Goal: Obtain resource: Download file/media

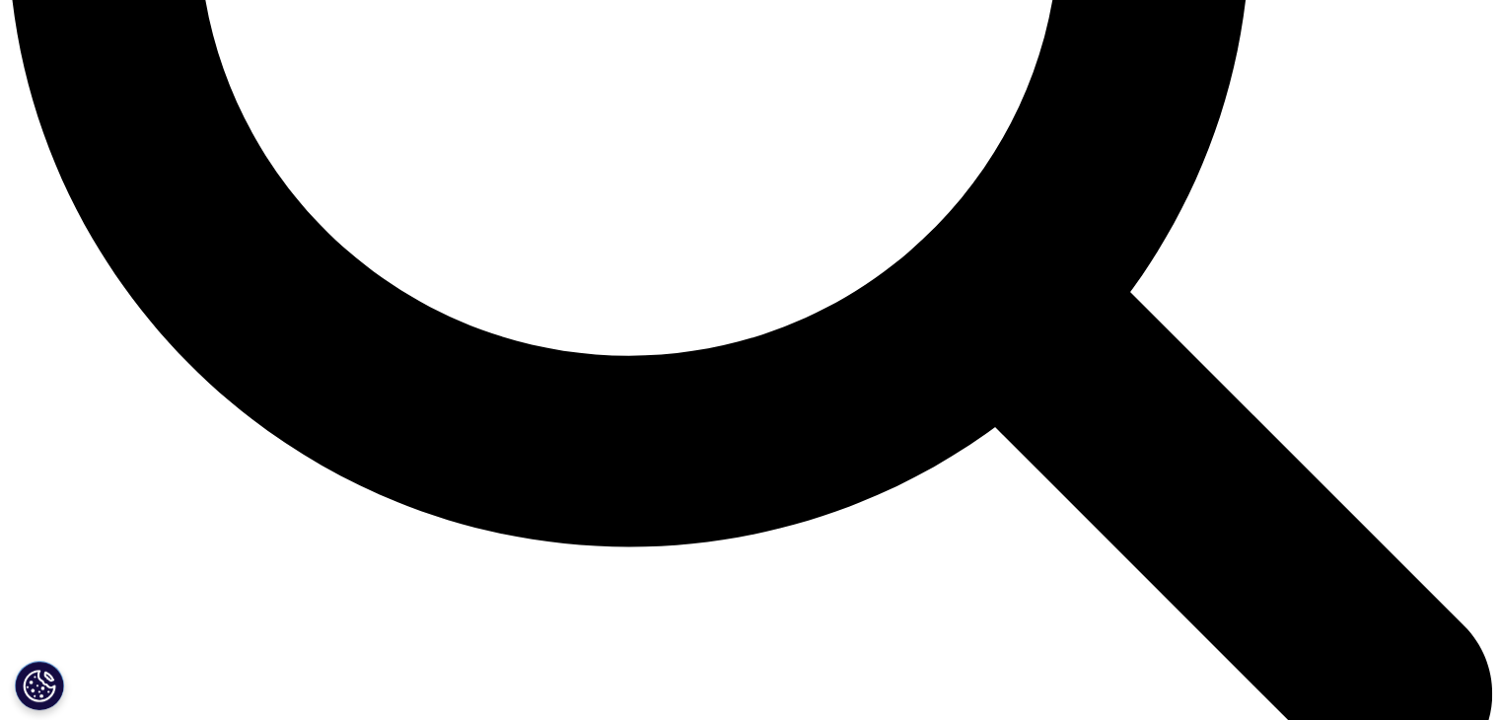
scroll to position [2213, 0]
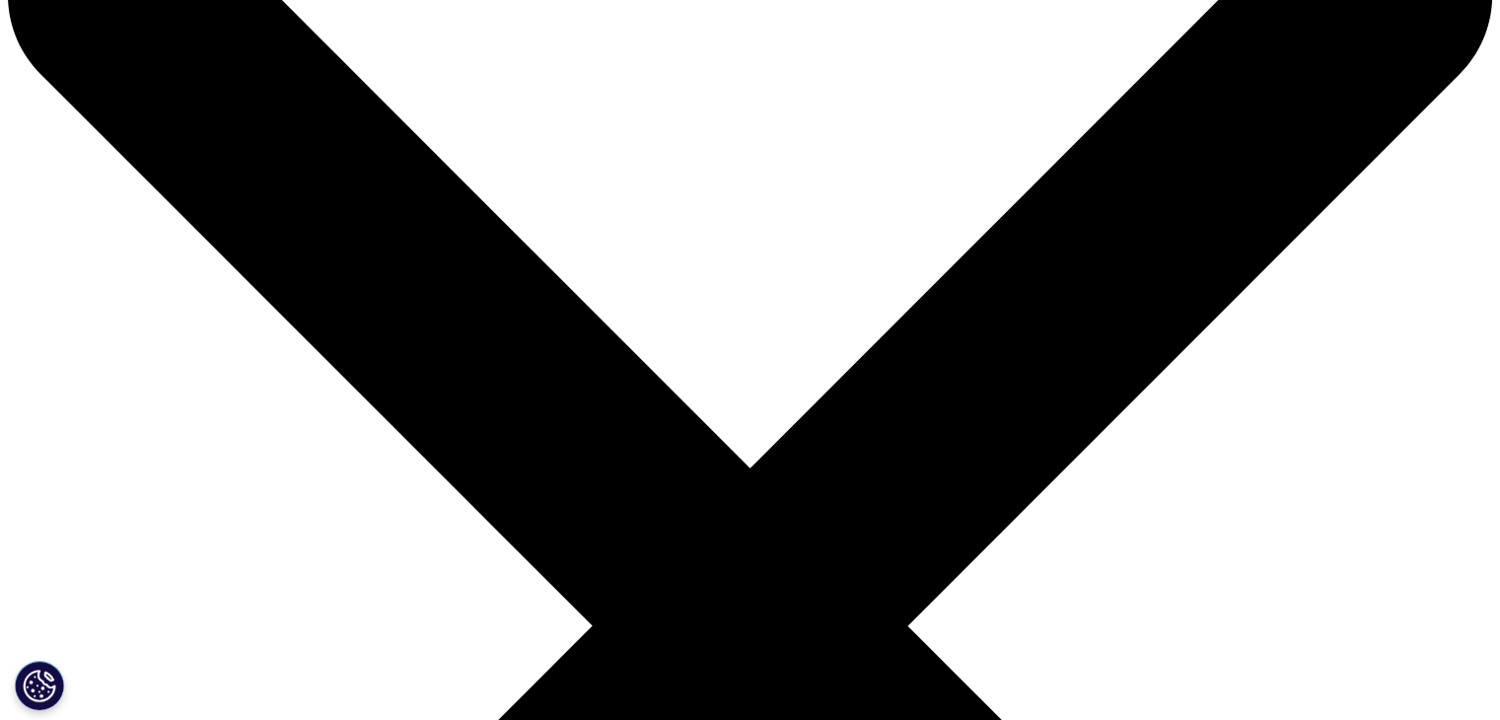
scroll to position [137, 0]
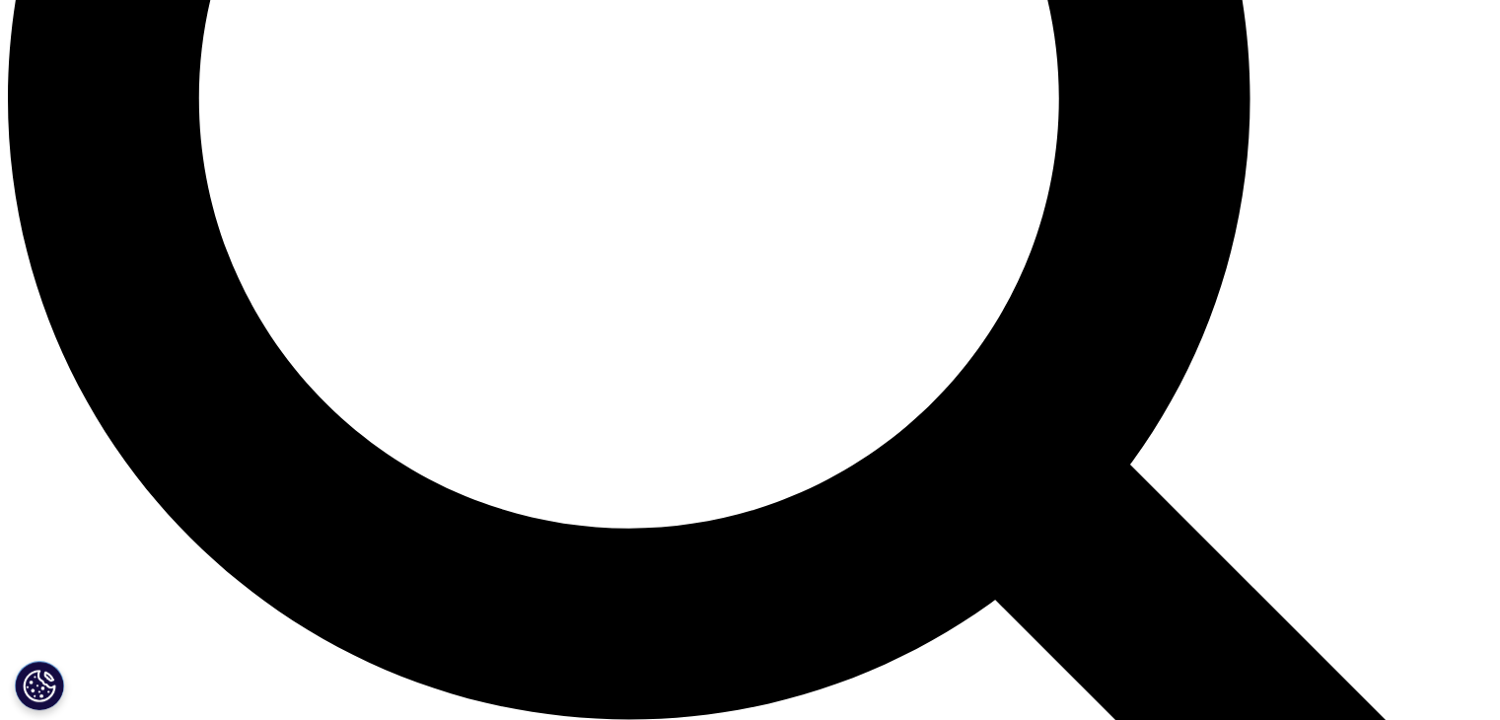
scroll to position [2038, 0]
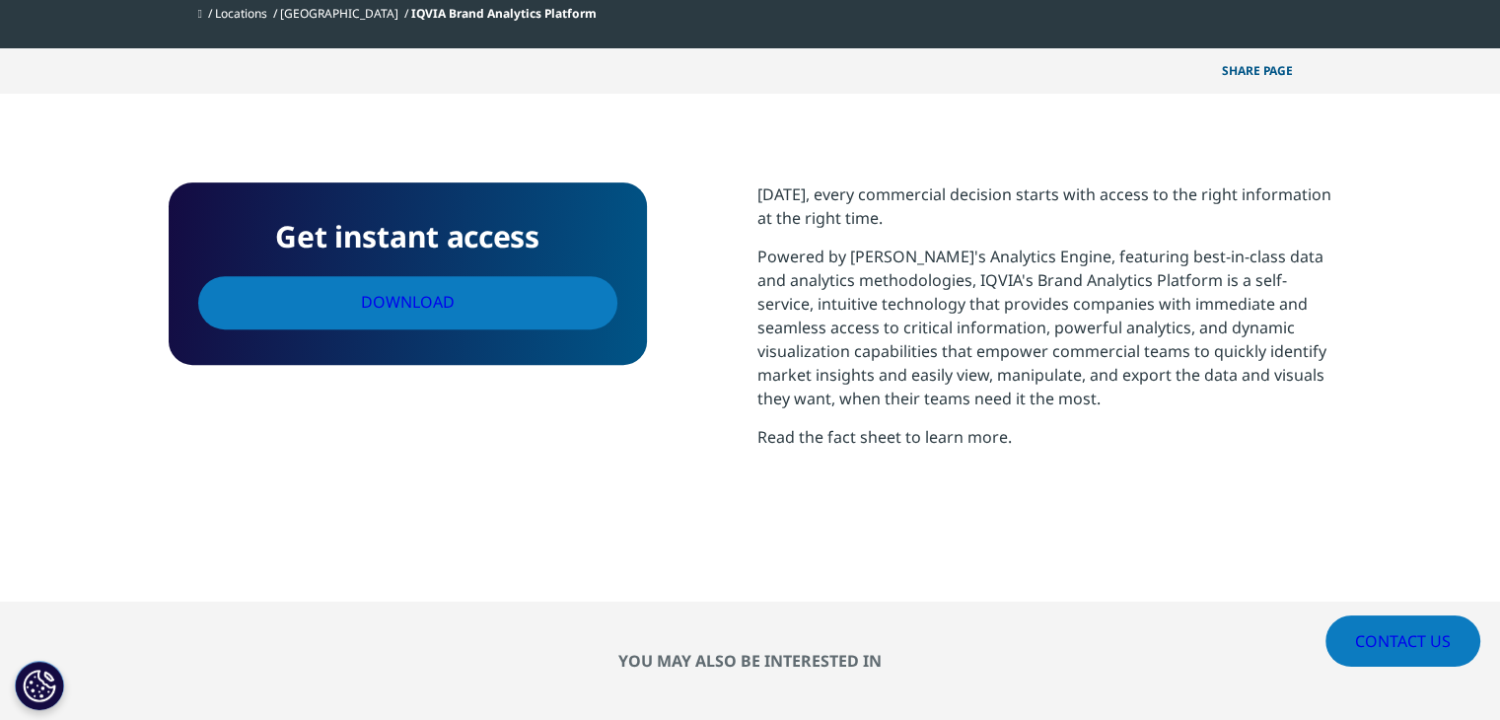
scroll to position [793, 0]
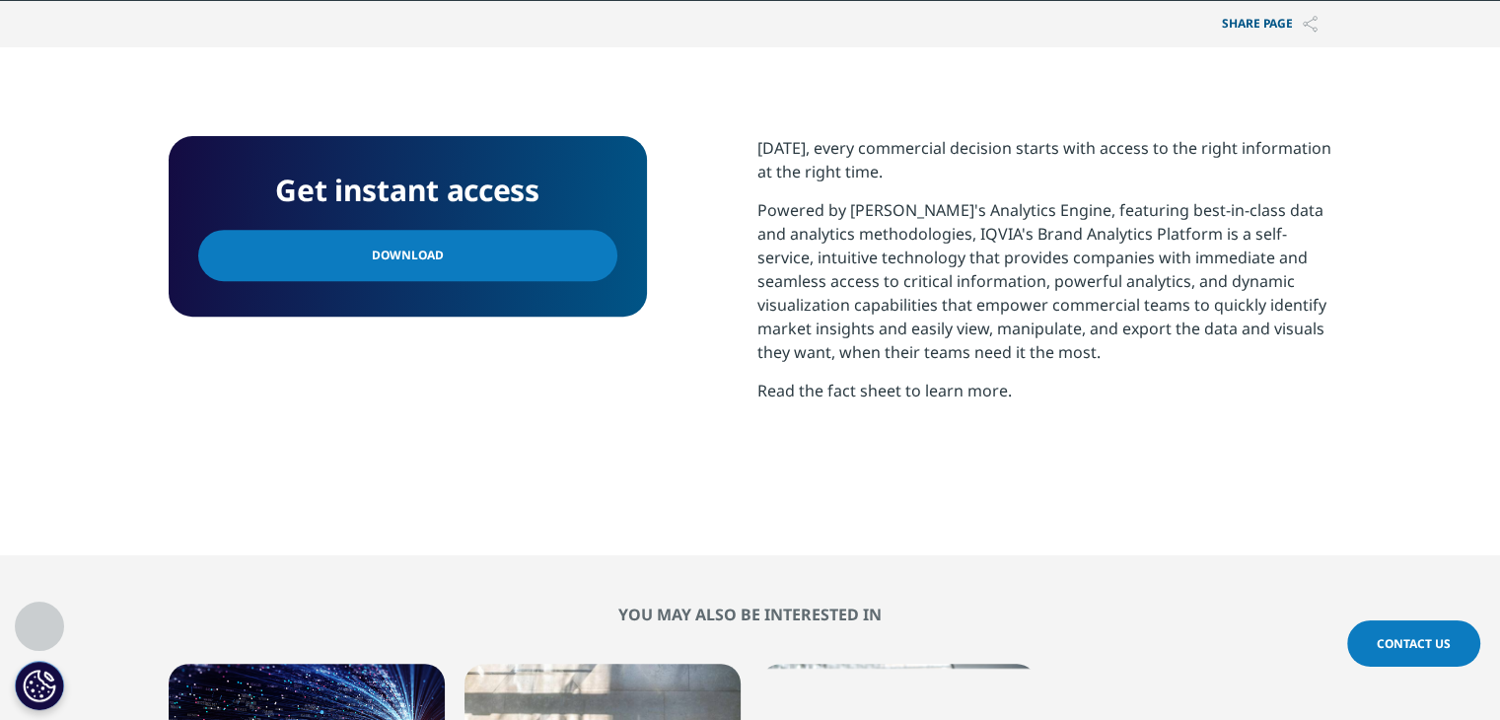
click at [529, 230] on link "Download" at bounding box center [407, 255] width 419 height 51
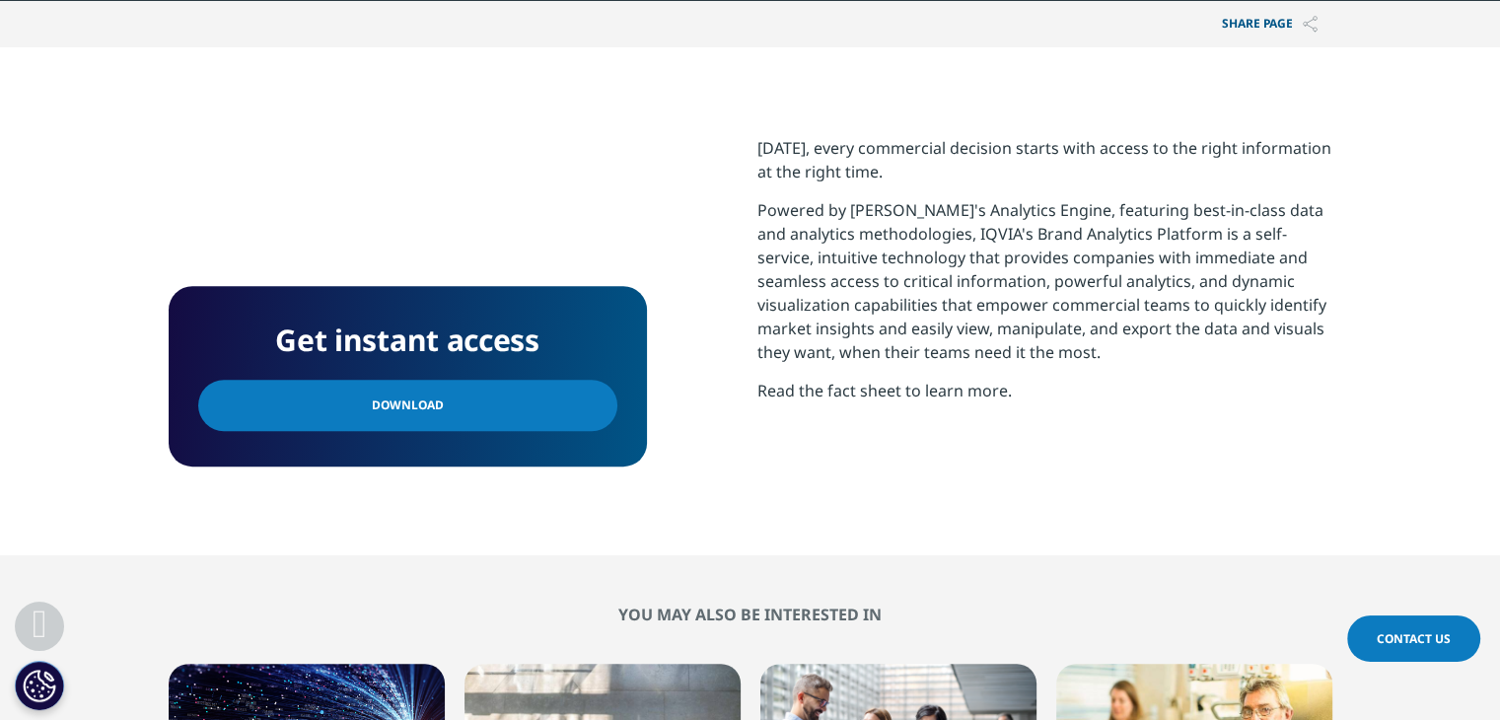
scroll to position [1801, 0]
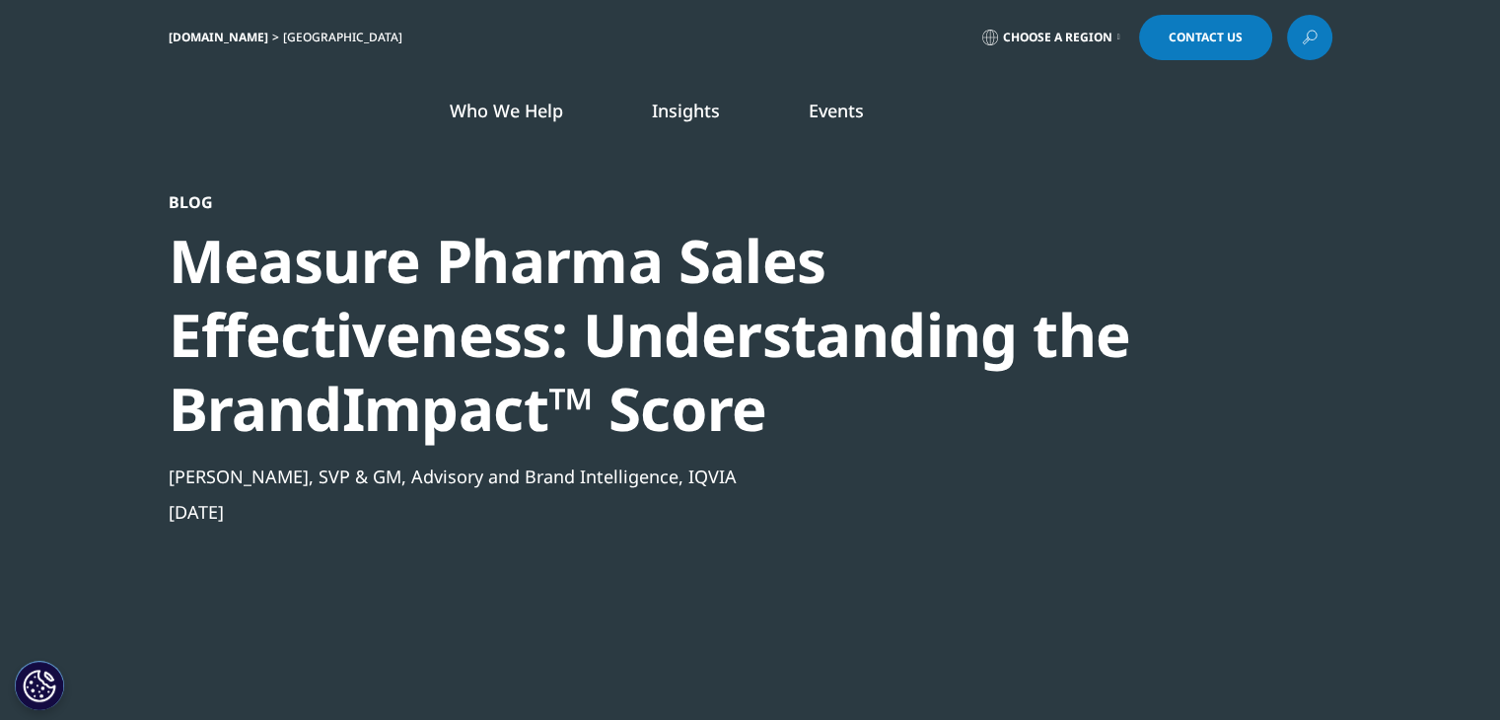
click at [960, 313] on div "Measure Pharma Sales Effectiveness: Understanding the BrandImpact™ Score" at bounding box center [697, 335] width 1057 height 222
